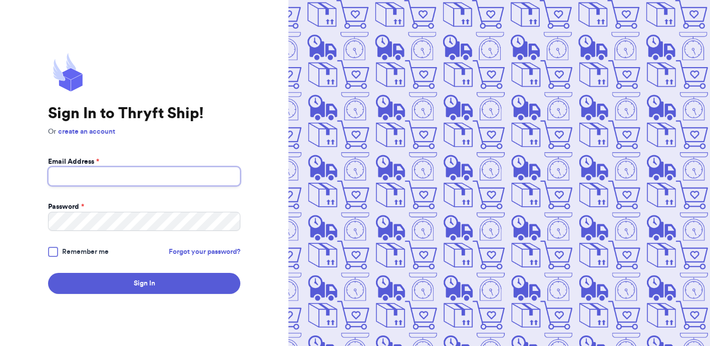
type input "[EMAIL_ADDRESS][DOMAIN_NAME]"
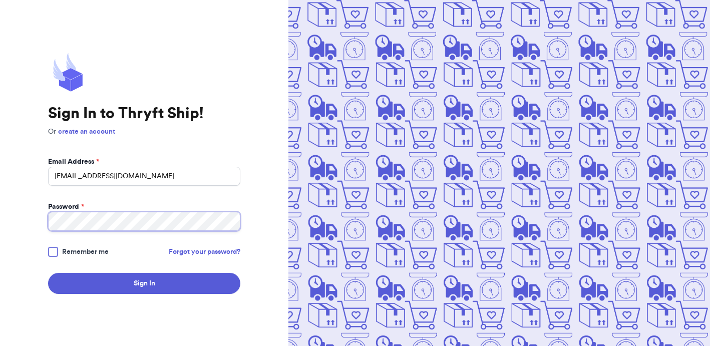
click at [144, 284] on button "Sign In" at bounding box center [144, 283] width 192 height 21
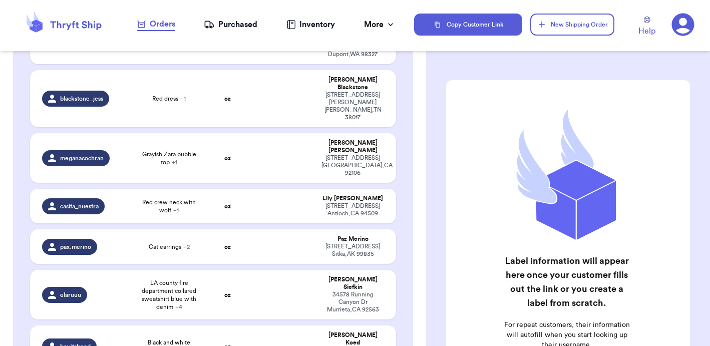
scroll to position [504, 0]
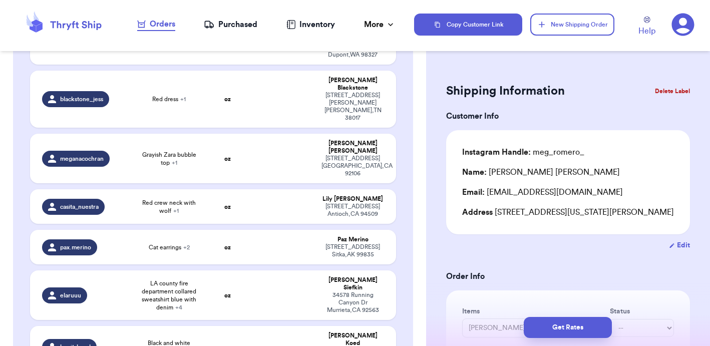
click at [664, 90] on button "Delete Label" at bounding box center [672, 91] width 43 height 22
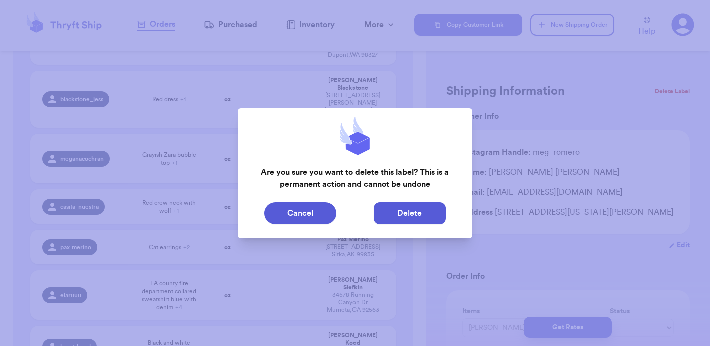
click at [412, 214] on button "Delete" at bounding box center [410, 213] width 72 height 22
type input "VanGogh shirt"
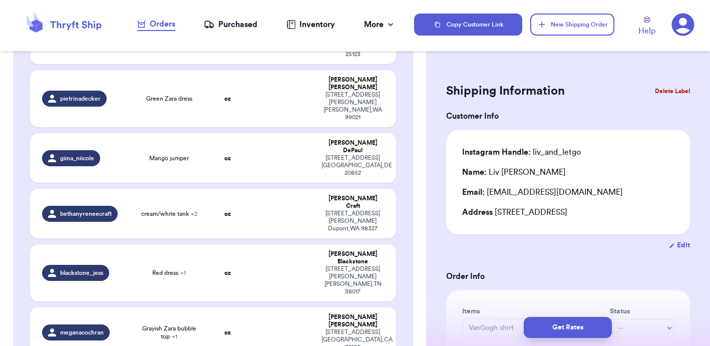
scroll to position [333, 0]
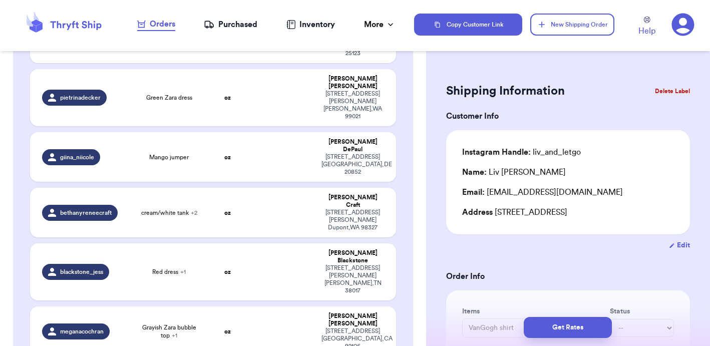
type input "Blue stripe button up (buttery soft)"
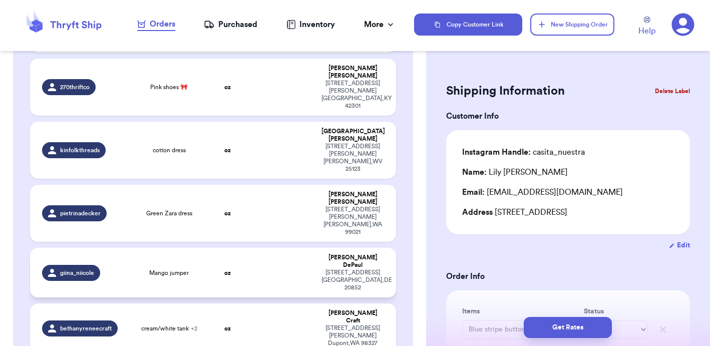
scroll to position [214, 0]
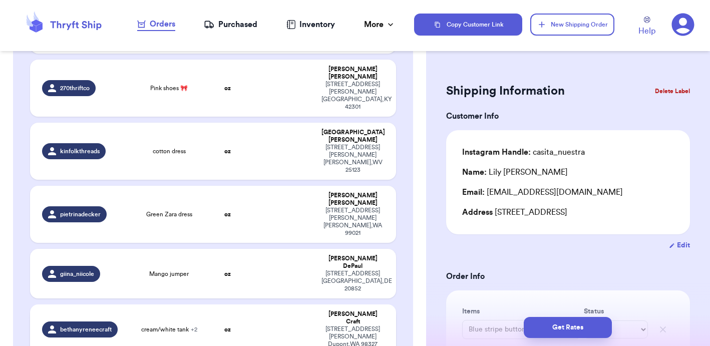
click at [252, 305] on td at bounding box center [283, 330] width 66 height 50
type input "cream/white tank"
type input "silky pants"
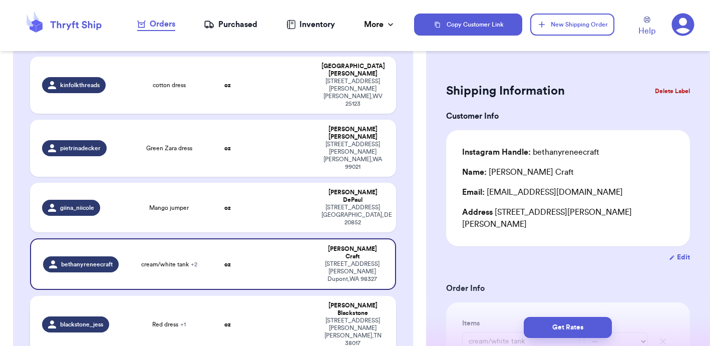
scroll to position [283, 0]
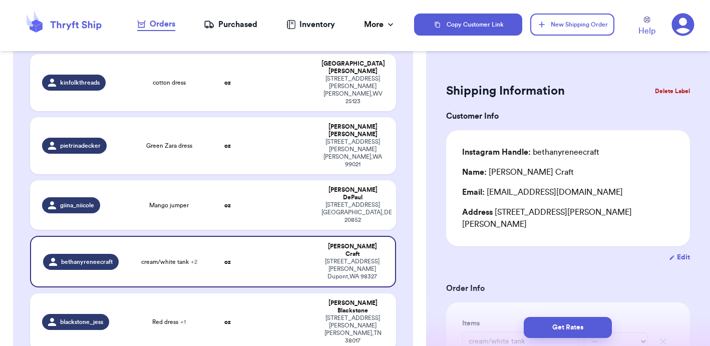
type input "Grayish Zara bubble top"
type input "Black embroidered dress"
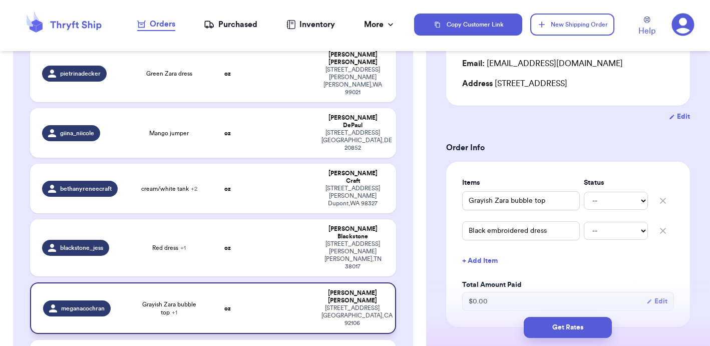
scroll to position [359, 0]
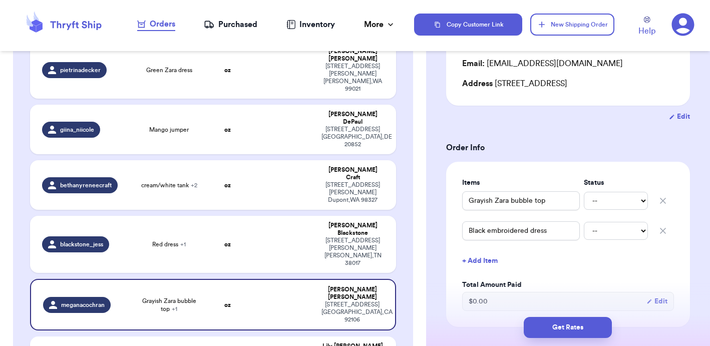
type input "Blue stripe button up (buttery soft)"
type input "Red crew neck with wolf"
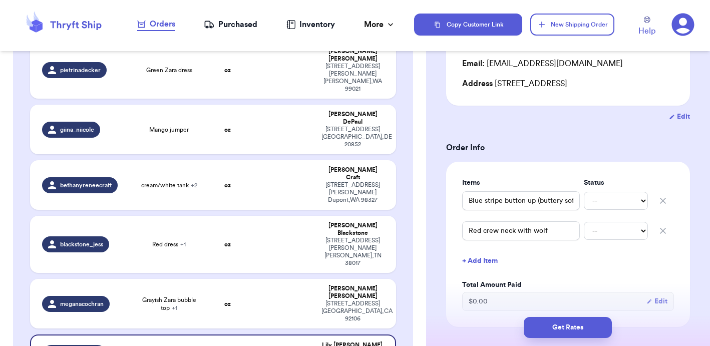
type input "Black eyelet midi dress"
type input "Cat earrings"
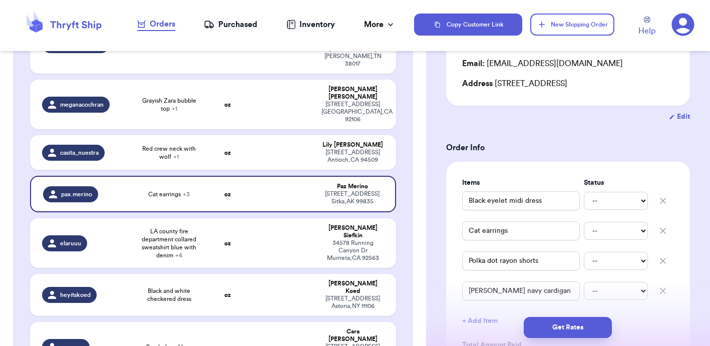
scroll to position [556, 0]
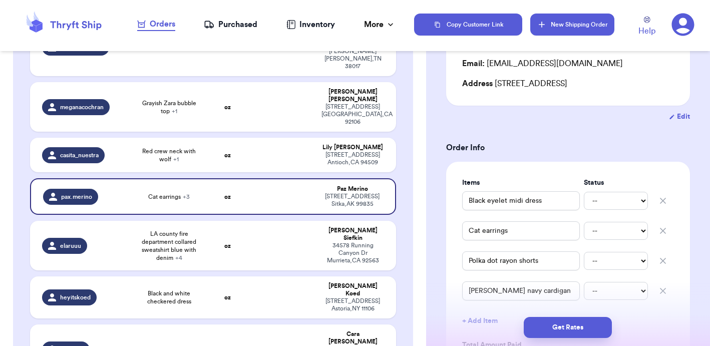
click at [574, 27] on button "New Shipping Order" at bounding box center [572, 25] width 84 height 22
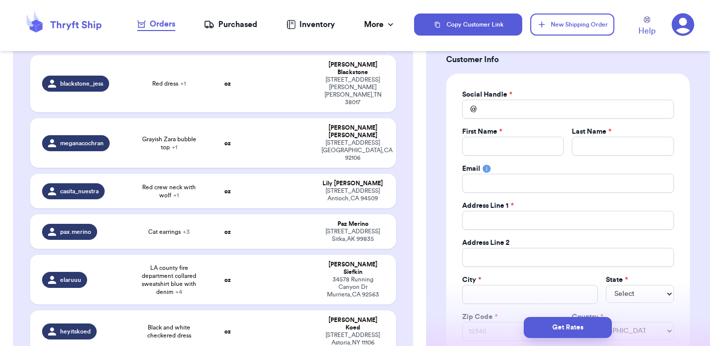
scroll to position [55, 0]
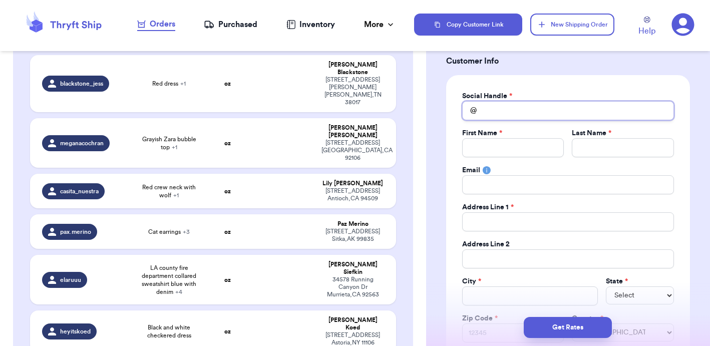
click at [515, 105] on input "Total Amount Paid" at bounding box center [568, 110] width 212 height 19
type input "c"
type input "co"
type input "cou"
type input "cour"
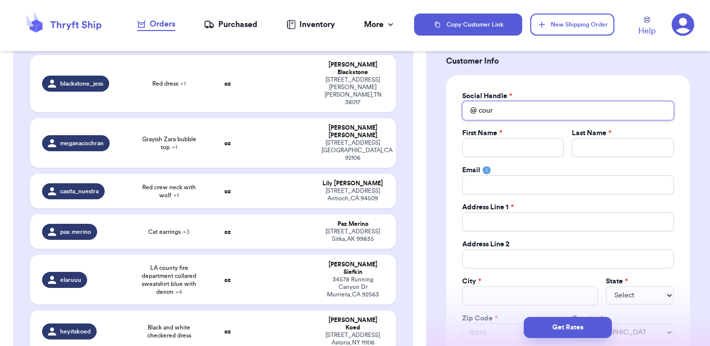
type input "court"
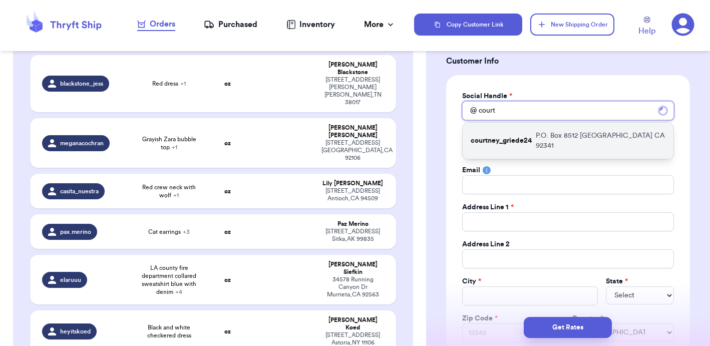
type input "court"
click at [516, 136] on p "courtney_griede24" at bounding box center [501, 141] width 61 height 10
type input "courtney_griede24"
type input "[PERSON_NAME]"
type input "Griede"
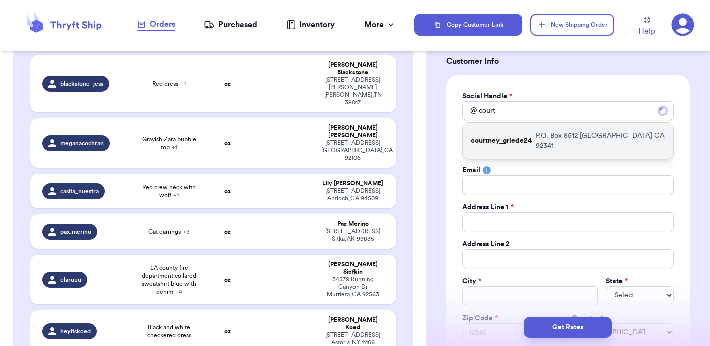
type input "[EMAIL_ADDRESS][DOMAIN_NAME]"
type input "P.O. Box 8512"
type input "[GEOGRAPHIC_DATA]"
select select "CA"
type input "92341"
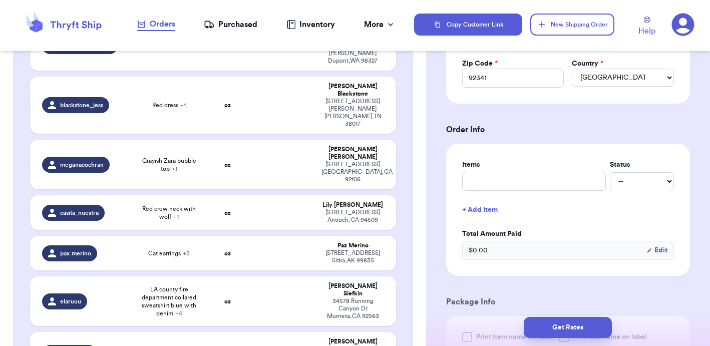
scroll to position [318, 0]
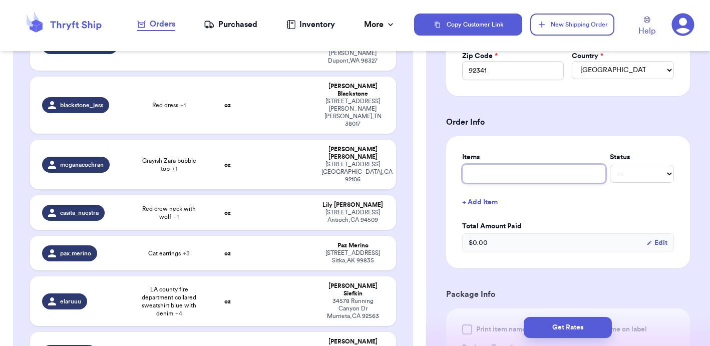
type input "F"
type input "Fo"
type input "Fou"
type input "Four"
type input "Fourt"
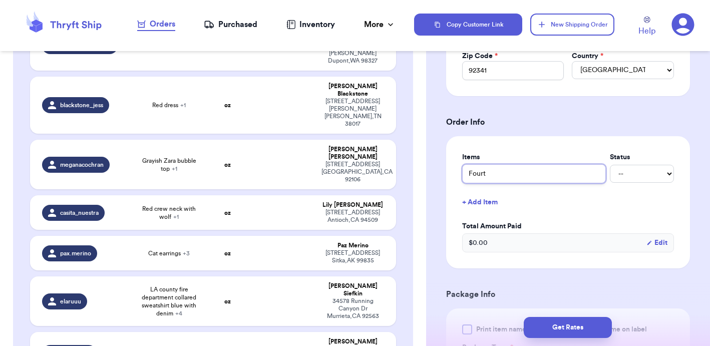
type input "Fourth"
type input "Fourth W"
type input "Fourth Wi"
type input "Fourth Win"
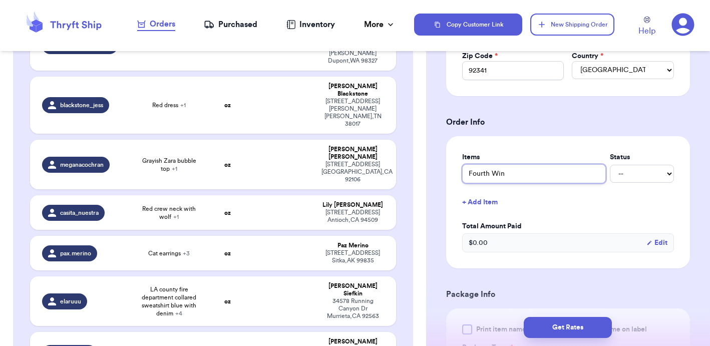
type input "Fourth Wing"
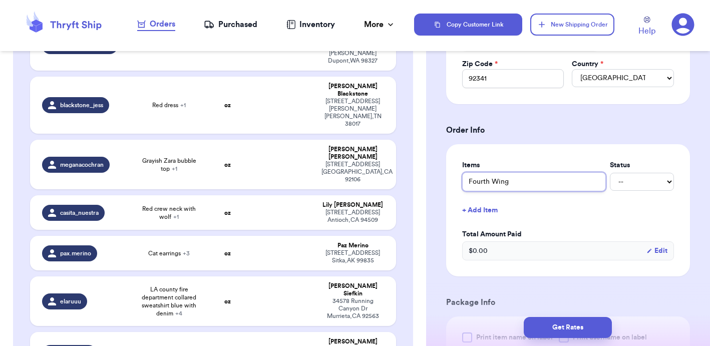
scroll to position [310, 0]
click at [564, 207] on button "+ Add Item" at bounding box center [568, 210] width 220 height 22
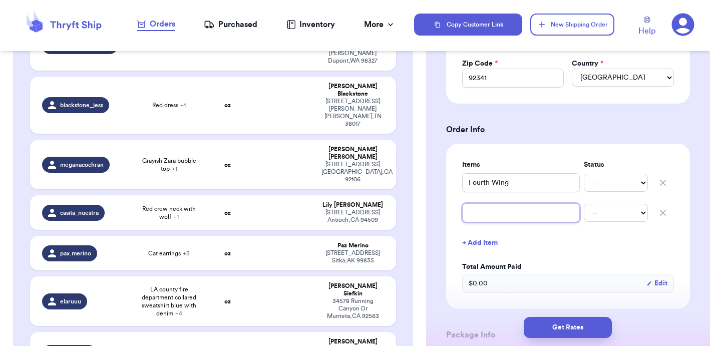
type input "B"
type input "Bu"
type input "But"
type input "Butt"
type input "Butto"
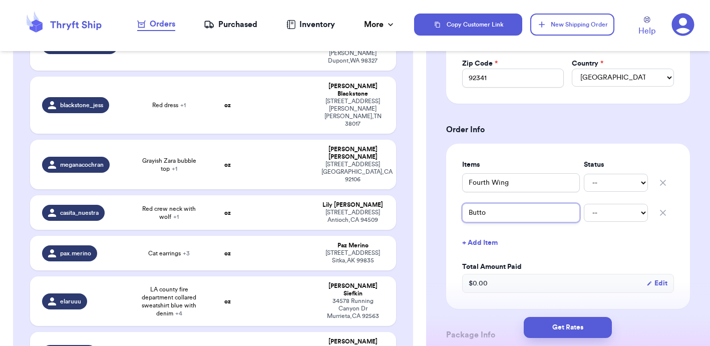
type input "Button"
type input "Button t"
type input "Button to"
type input "Button top"
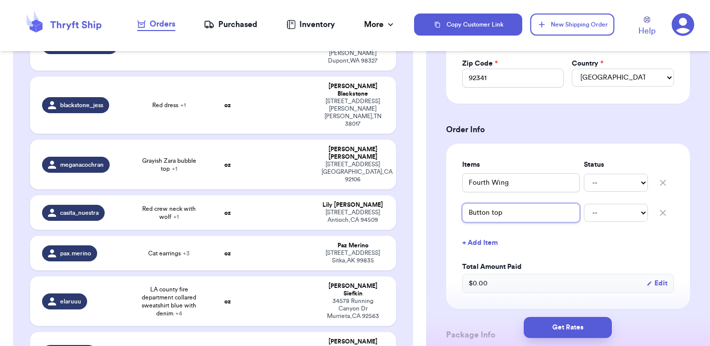
type input "Button top"
click at [564, 252] on button "+ Add Item" at bounding box center [568, 243] width 220 height 22
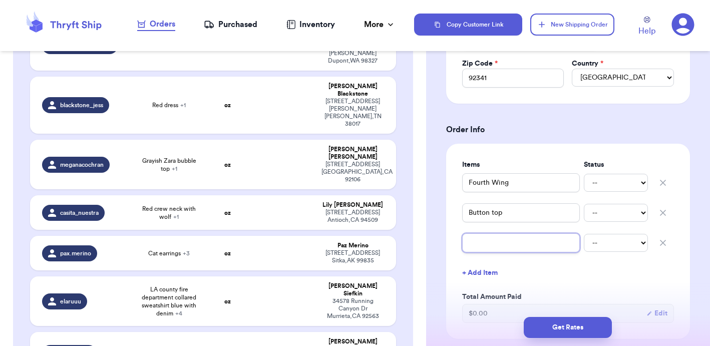
type input "H"
type input "Ho"
type input "Hol"
type input "[PERSON_NAME]"
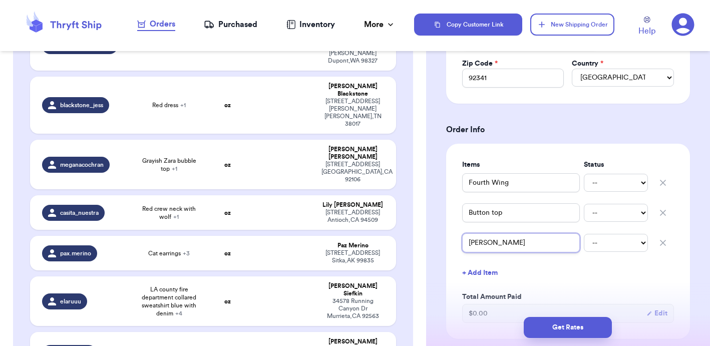
type input "[PERSON_NAME]"
type input "Hollist"
type input "Holliste"
type input "Hollister"
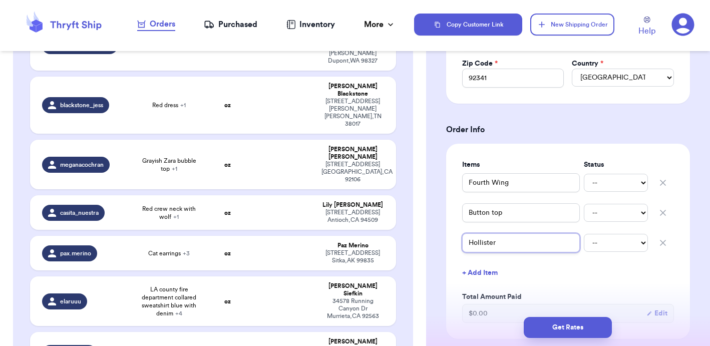
type input "Hollister S"
type input "[PERSON_NAME]"
type input "Hollister Ski"
type input "Hollister Skir"
type input "Hollister Skirt"
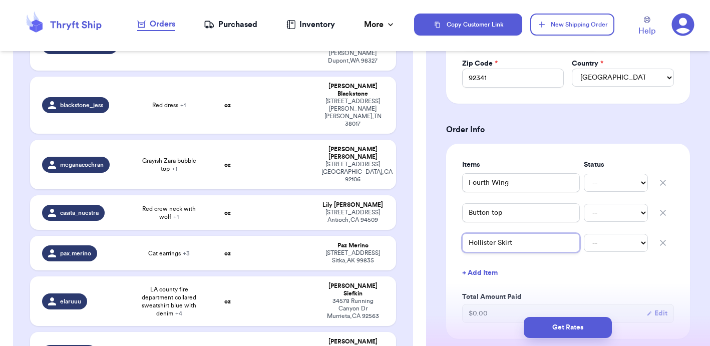
type input "Hollister Skirt"
click at [493, 270] on button "+ Add Item" at bounding box center [568, 273] width 220 height 22
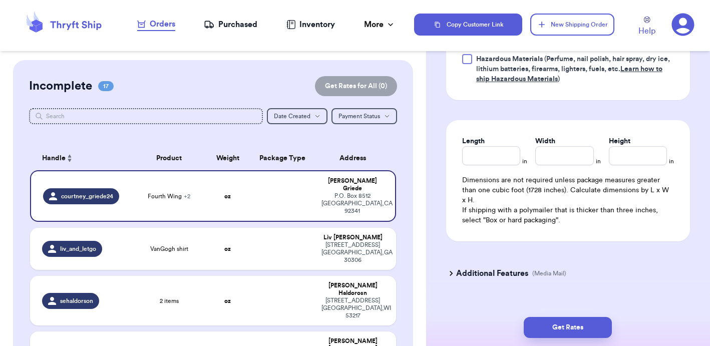
scroll to position [0, 0]
click at [558, 22] on button "New Shipping Order" at bounding box center [572, 25] width 84 height 22
select select
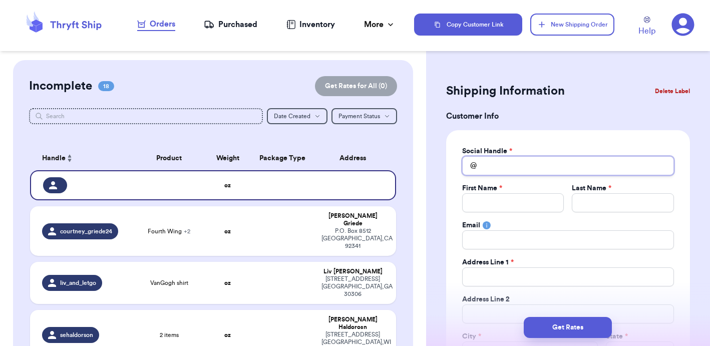
click at [516, 166] on input "Total Amount Paid" at bounding box center [568, 165] width 212 height 19
type input "j"
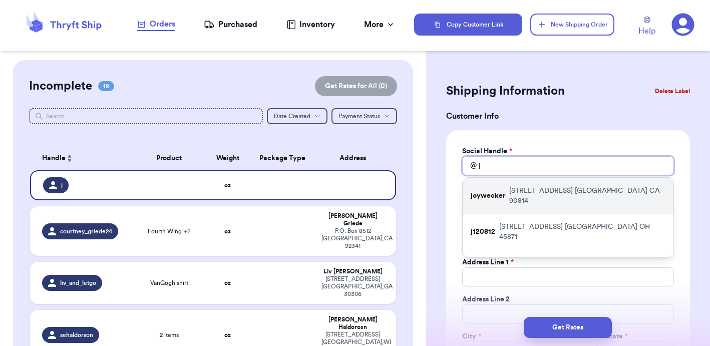
type input "j"
click at [519, 188] on p "[STREET_ADDRESS]" at bounding box center [587, 196] width 156 height 20
type input "joywecker"
type input "Joy"
type input "[PERSON_NAME]"
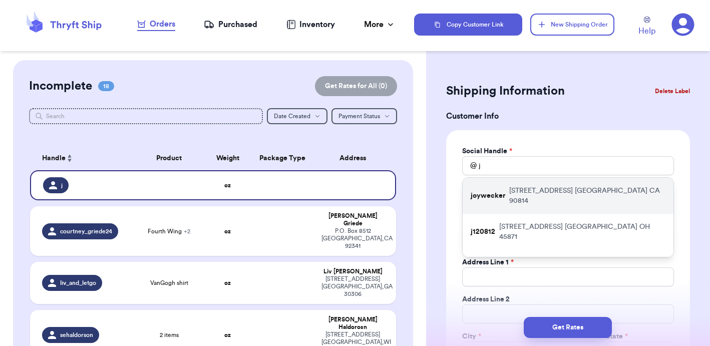
type input "[STREET_ADDRESS]"
type input "[GEOGRAPHIC_DATA]"
select select "CA"
type input "90814"
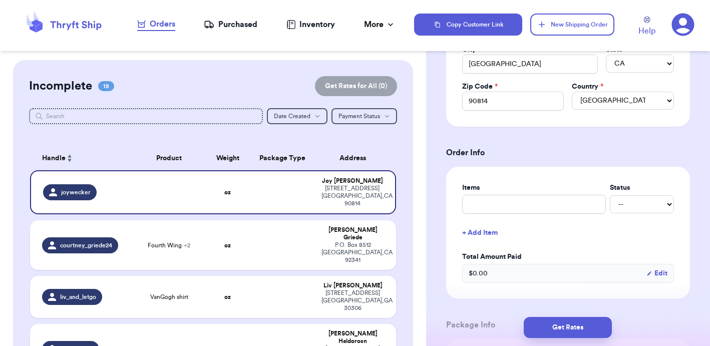
scroll to position [288, 0]
click at [514, 200] on input "text" at bounding box center [534, 203] width 144 height 19
type input "p"
type input "pi"
type input "pin"
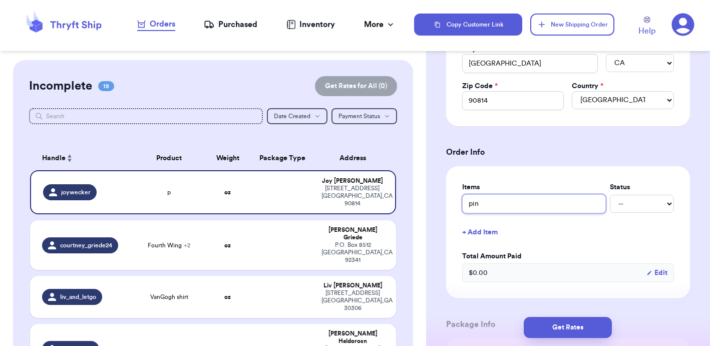
type input "pink"
type input "pink d"
type input "pink dr"
type input "pink dre"
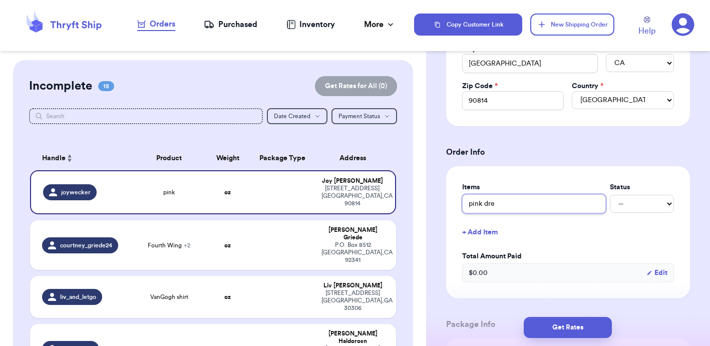
type input "pink dres"
type input "pink dress"
click at [484, 233] on button "+ Add Item" at bounding box center [568, 232] width 220 height 22
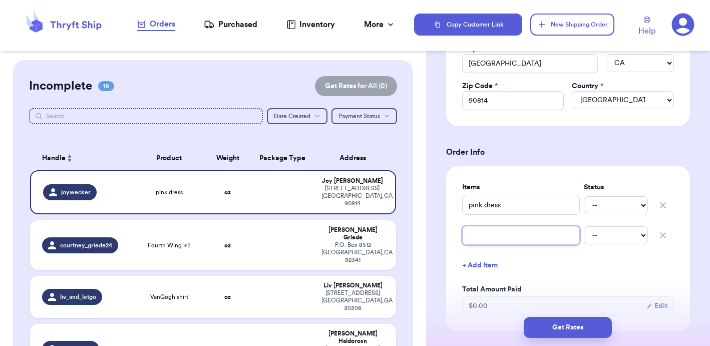
type input "b"
type input "y"
type input "ye"
type input "yel"
type input "yell"
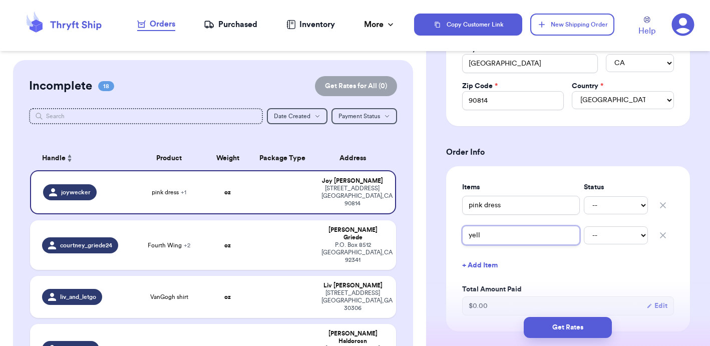
type input "yello"
type input "yell"
type input "yel"
type input "ye"
type input "y"
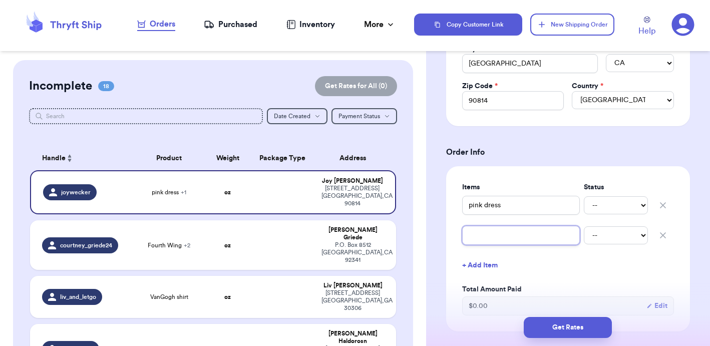
type input "d"
type input "da"
type input "dai"
type input "dais"
click at [482, 264] on button "+ Add Item" at bounding box center [568, 265] width 220 height 22
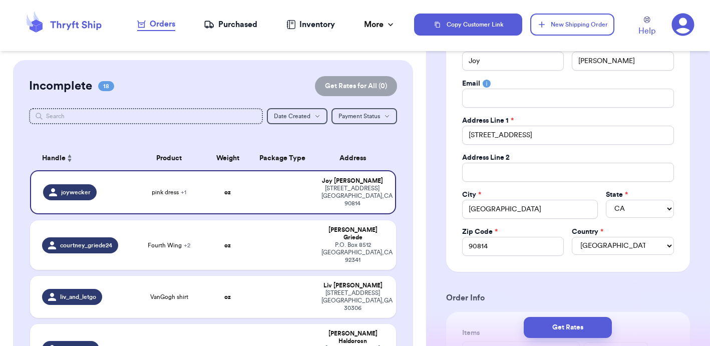
scroll to position [142, 0]
click at [565, 25] on button "New Shipping Order" at bounding box center [572, 25] width 84 height 22
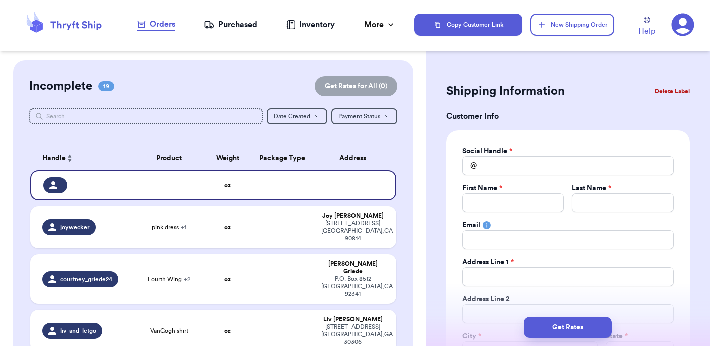
scroll to position [0, 0]
click at [513, 160] on input "Total Amount Paid" at bounding box center [568, 165] width 212 height 19
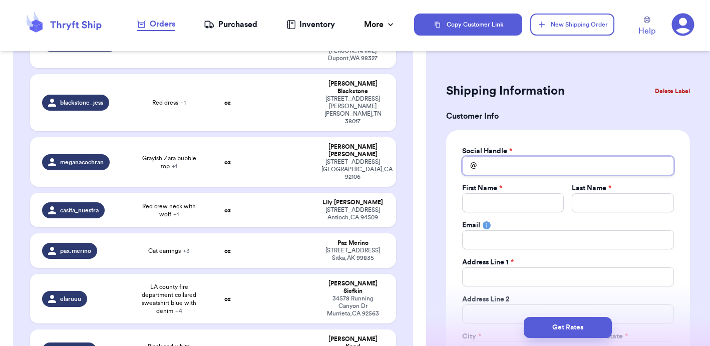
scroll to position [637, 0]
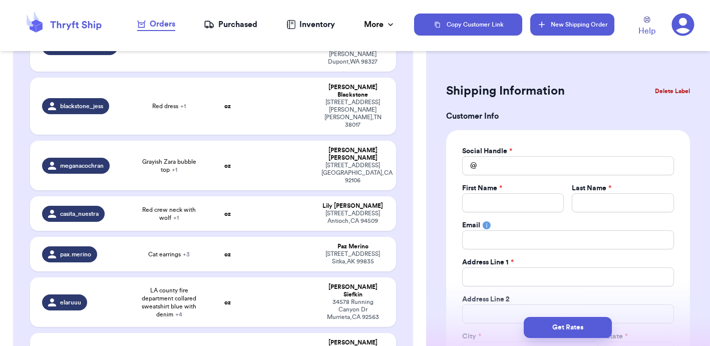
click at [585, 20] on button "New Shipping Order" at bounding box center [572, 25] width 84 height 22
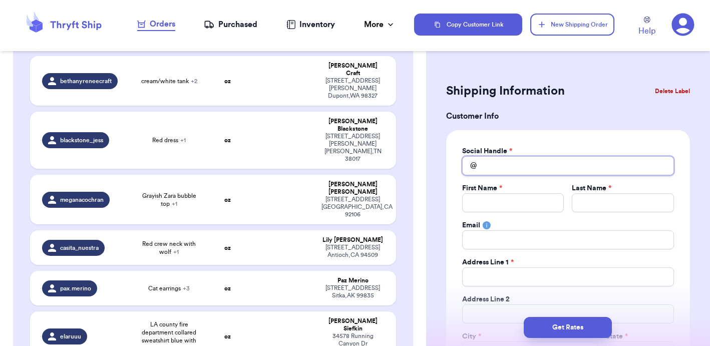
click at [540, 169] on input "Total Amount Paid" at bounding box center [568, 165] width 212 height 19
drag, startPoint x: 540, startPoint y: 175, endPoint x: 519, endPoint y: 162, distance: 24.3
click at [519, 162] on input "green" at bounding box center [568, 165] width 212 height 19
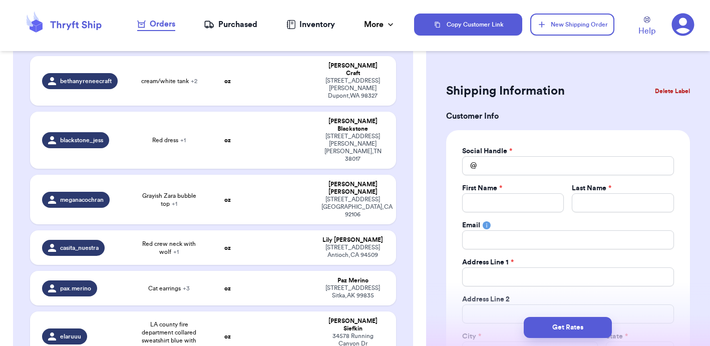
click at [499, 216] on div "Social Handle * @ First Name * Last Name * Email Address Line 1 * Address Line …" at bounding box center [568, 271] width 212 height 251
click at [499, 206] on input "Total Amount Paid" at bounding box center [513, 202] width 102 height 19
click at [500, 164] on input "Total Amount Paid" at bounding box center [568, 165] width 212 height 19
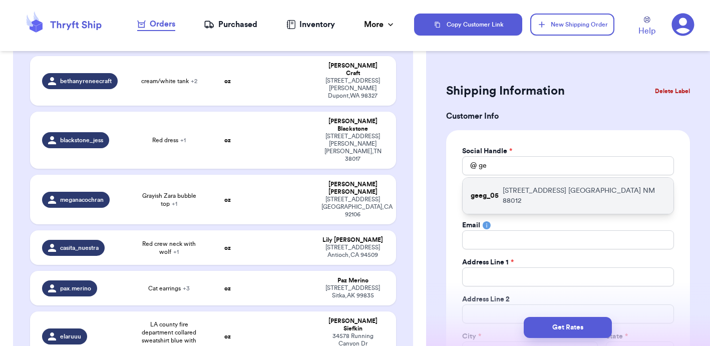
click at [496, 191] on p "geeg_05" at bounding box center [485, 196] width 28 height 10
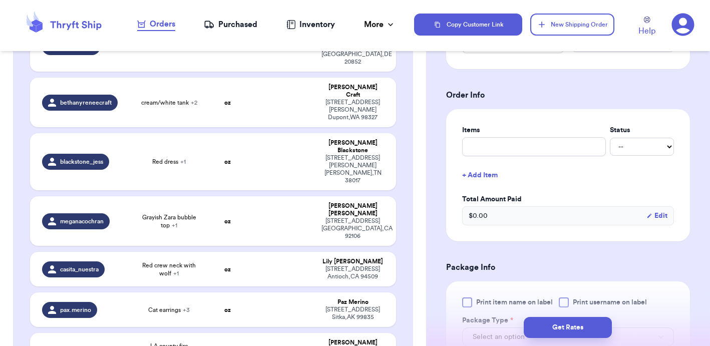
scroll to position [347, 0]
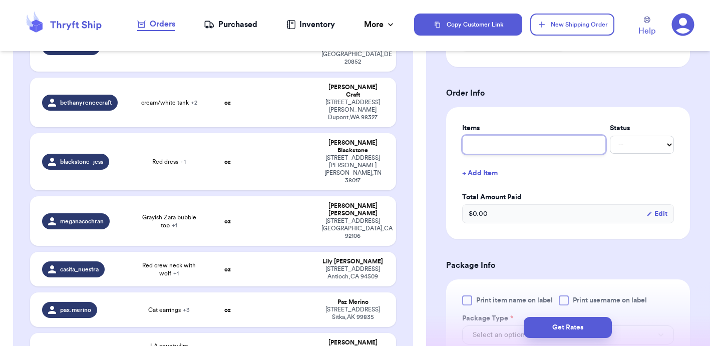
click at [487, 140] on input "text" at bounding box center [534, 144] width 144 height 19
click at [486, 178] on button "+ Add Item" at bounding box center [568, 173] width 220 height 22
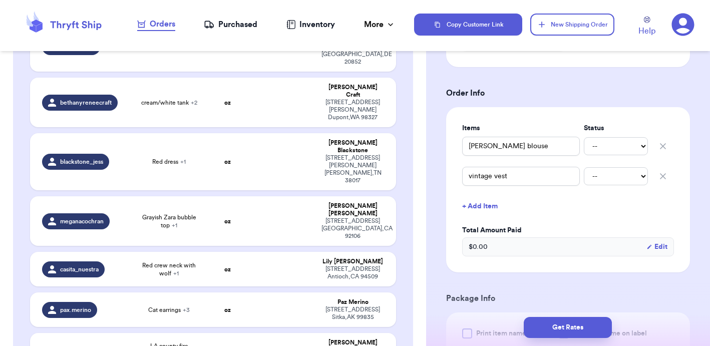
click at [476, 203] on button "+ Add Item" at bounding box center [568, 206] width 220 height 22
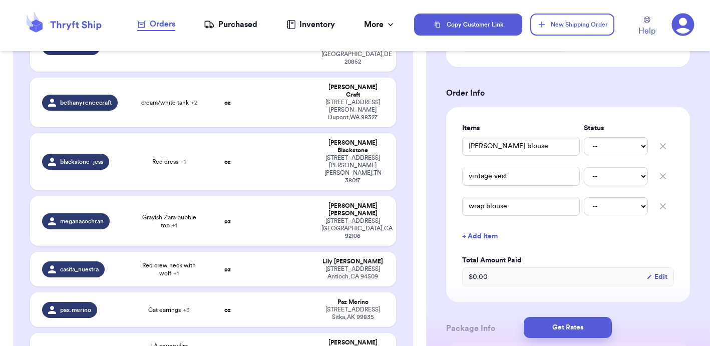
click at [474, 235] on button "+ Add Item" at bounding box center [568, 236] width 220 height 22
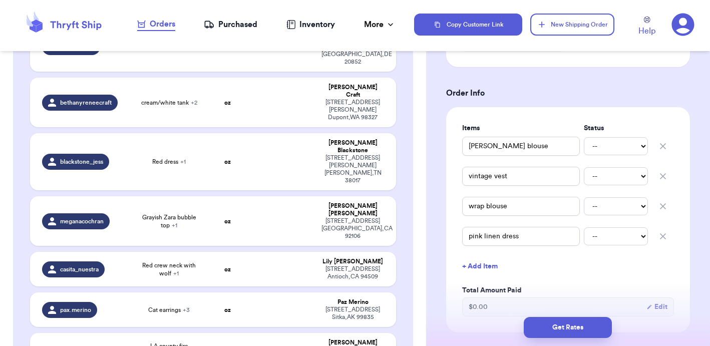
click at [478, 268] on button "+ Add Item" at bounding box center [568, 266] width 220 height 22
click at [563, 294] on button "+ Add Item" at bounding box center [568, 297] width 220 height 22
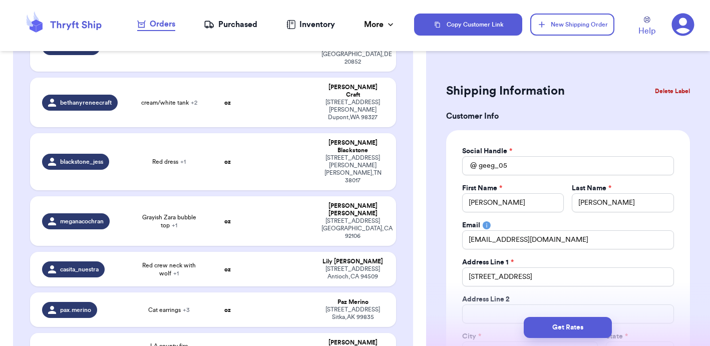
scroll to position [0, 0]
click at [592, 89] on div "Shipping Information Delete Label" at bounding box center [568, 91] width 244 height 22
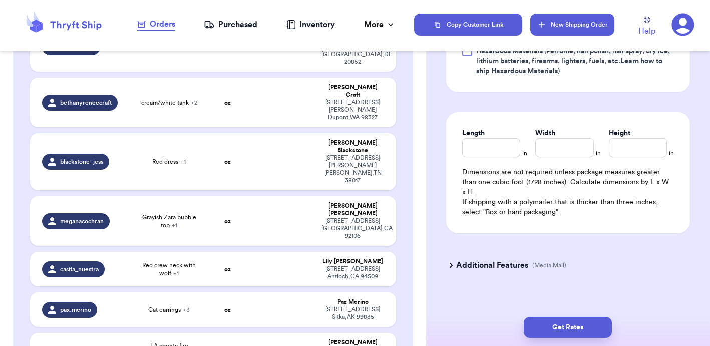
scroll to position [843, 0]
click at [550, 23] on button "New Shipping Order" at bounding box center [572, 25] width 84 height 22
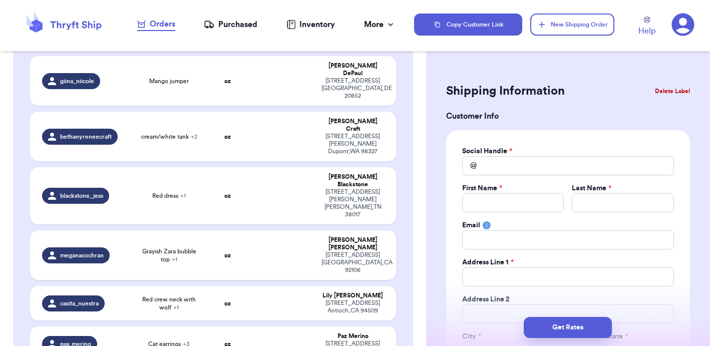
scroll to position [0, 0]
click at [533, 169] on input "Total Amount Paid" at bounding box center [568, 165] width 212 height 19
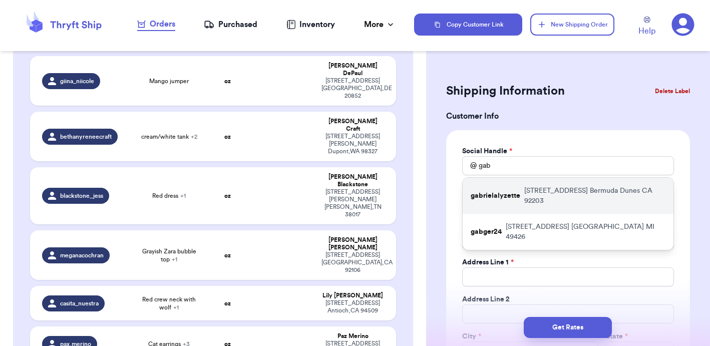
click at [532, 189] on p "[STREET_ADDRESS]" at bounding box center [594, 196] width 141 height 20
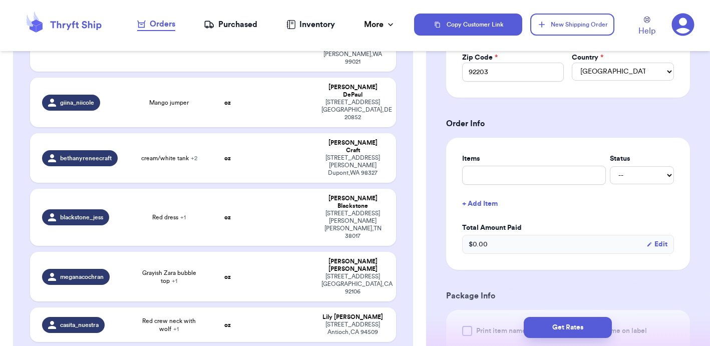
scroll to position [335, 0]
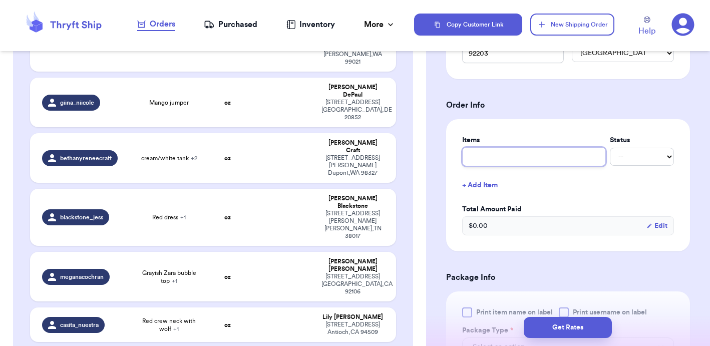
click at [510, 155] on input "text" at bounding box center [534, 156] width 144 height 19
click at [434, 182] on div "Shipping Information Delete Label Customer Info Social Handle * @ gabrielalyzet…" at bounding box center [568, 218] width 284 height 986
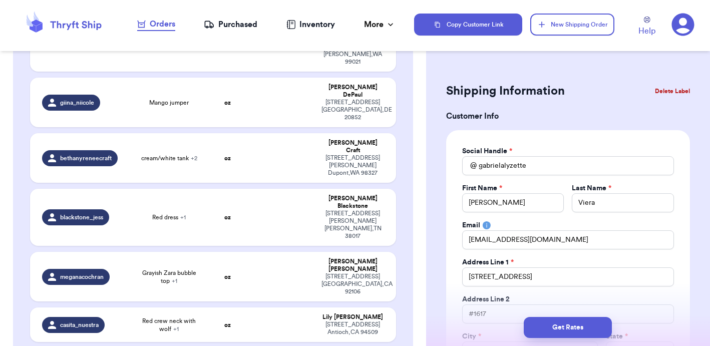
scroll to position [0, 0]
click at [562, 28] on button "New Shipping Order" at bounding box center [572, 25] width 84 height 22
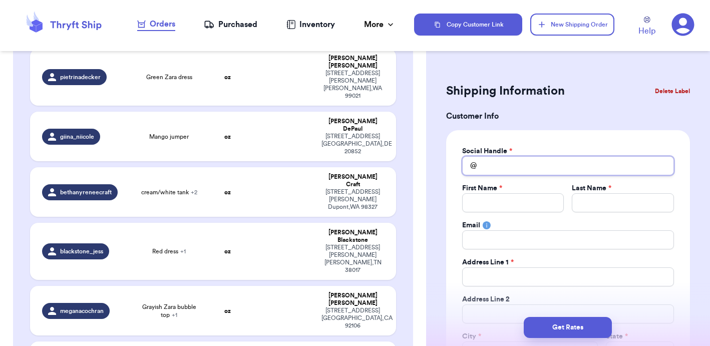
click at [504, 165] on input "Total Amount Paid" at bounding box center [568, 165] width 212 height 19
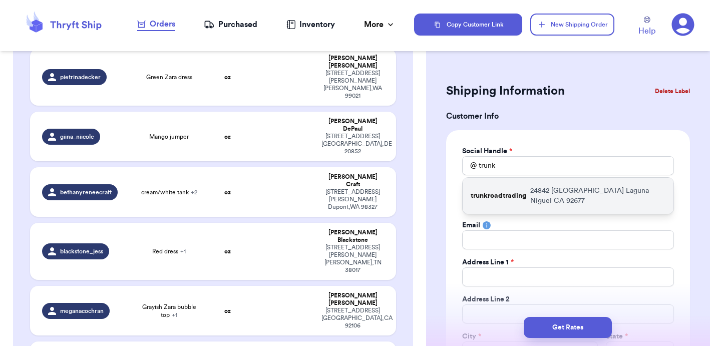
click at [510, 191] on p "trunkroadtrading" at bounding box center [499, 196] width 56 height 10
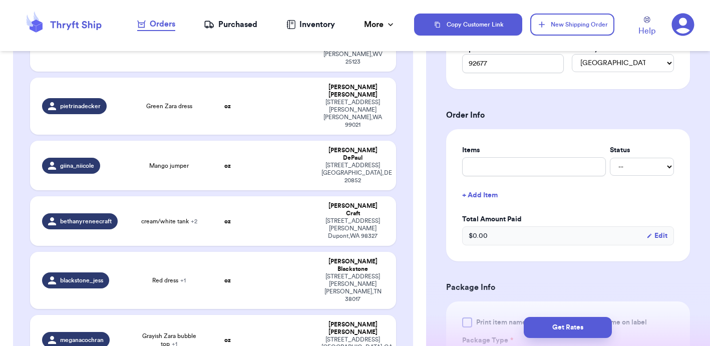
scroll to position [346, 0]
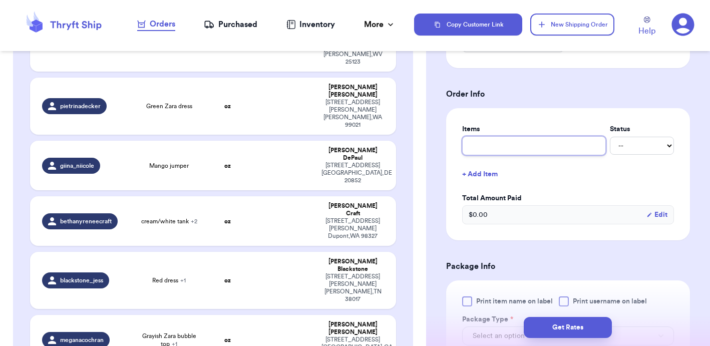
click at [502, 151] on input "text" at bounding box center [534, 145] width 144 height 19
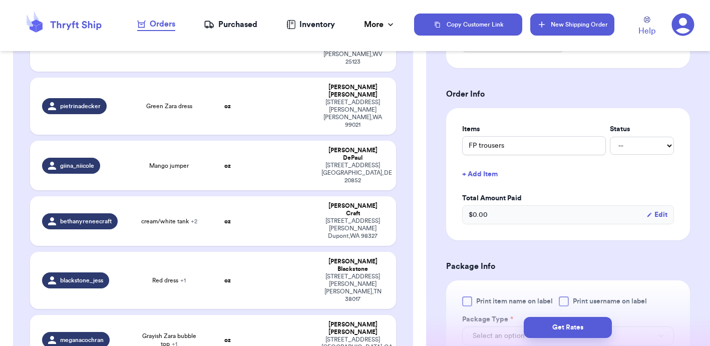
click at [584, 17] on button "New Shipping Order" at bounding box center [572, 25] width 84 height 22
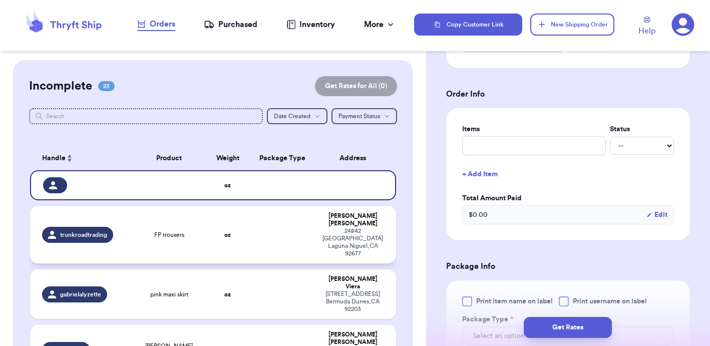
scroll to position [0, 0]
